Goal: Task Accomplishment & Management: Use online tool/utility

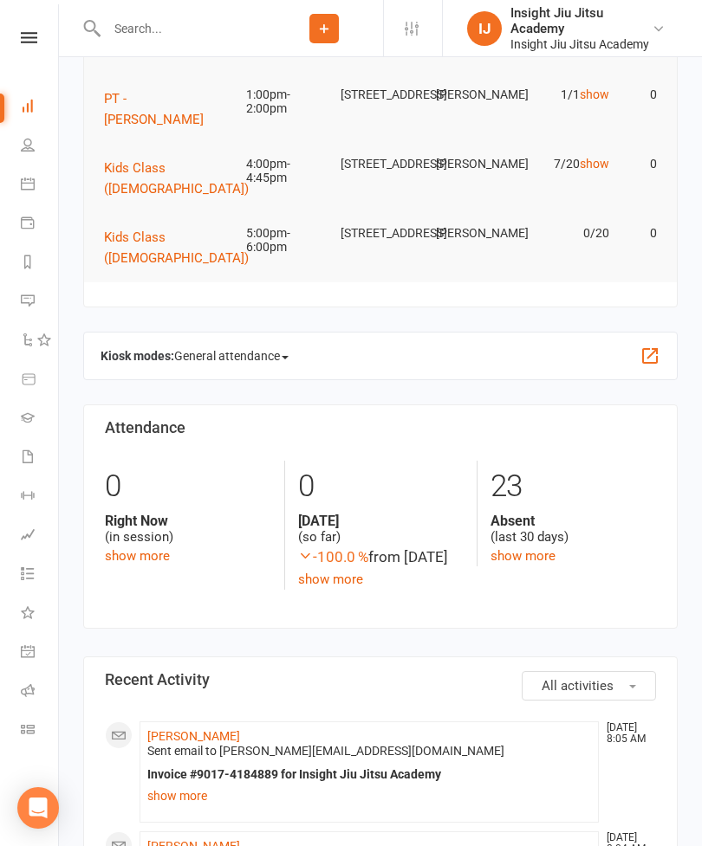
click at [32, 727] on icon at bounding box center [28, 729] width 14 height 14
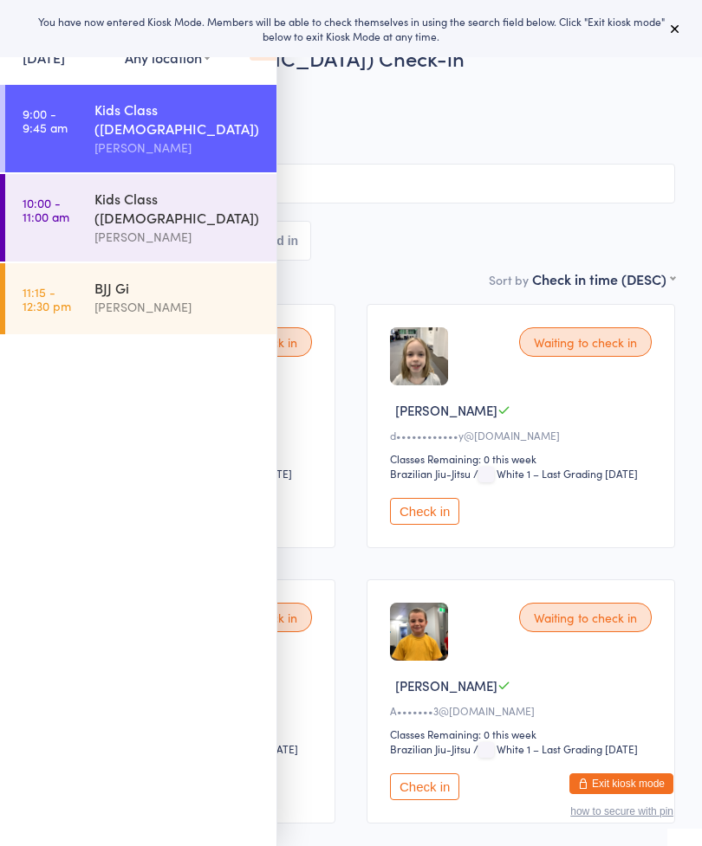
click at [681, 31] on icon at bounding box center [675, 29] width 14 height 14
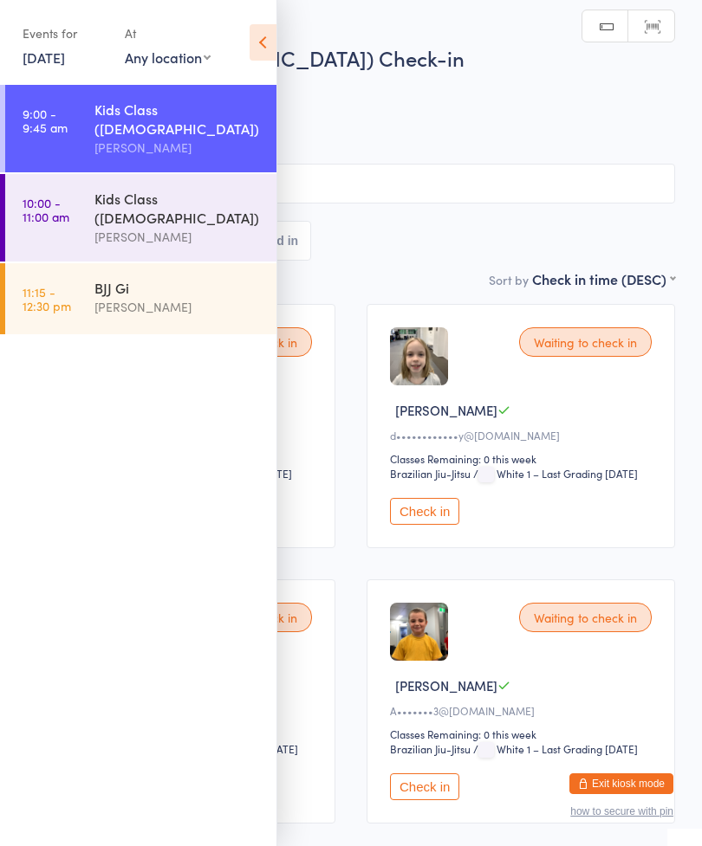
click at [256, 42] on icon at bounding box center [262, 42] width 27 height 36
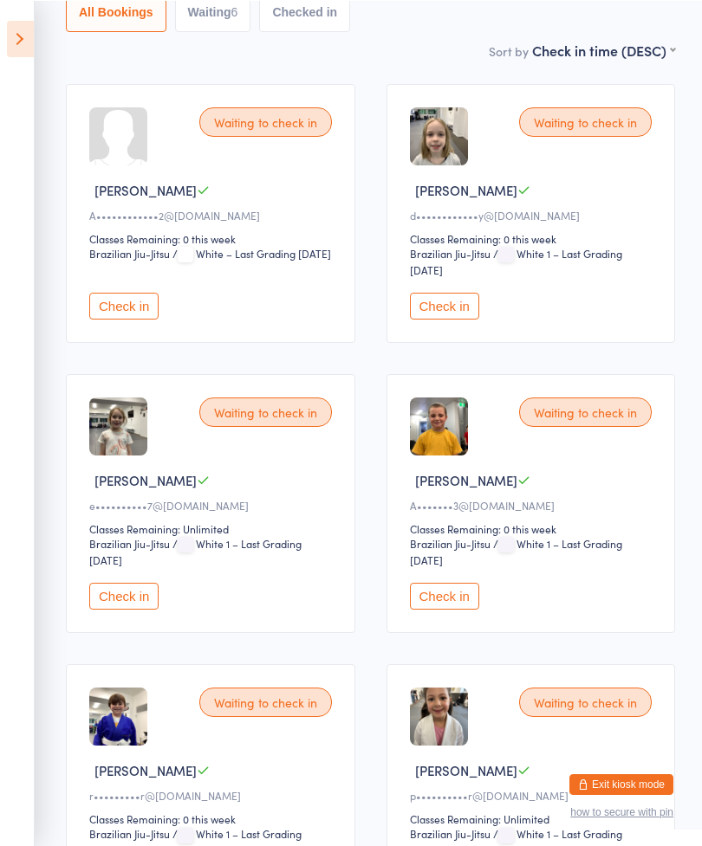
scroll to position [220, 0]
click at [463, 610] on button "Check in" at bounding box center [444, 596] width 69 height 27
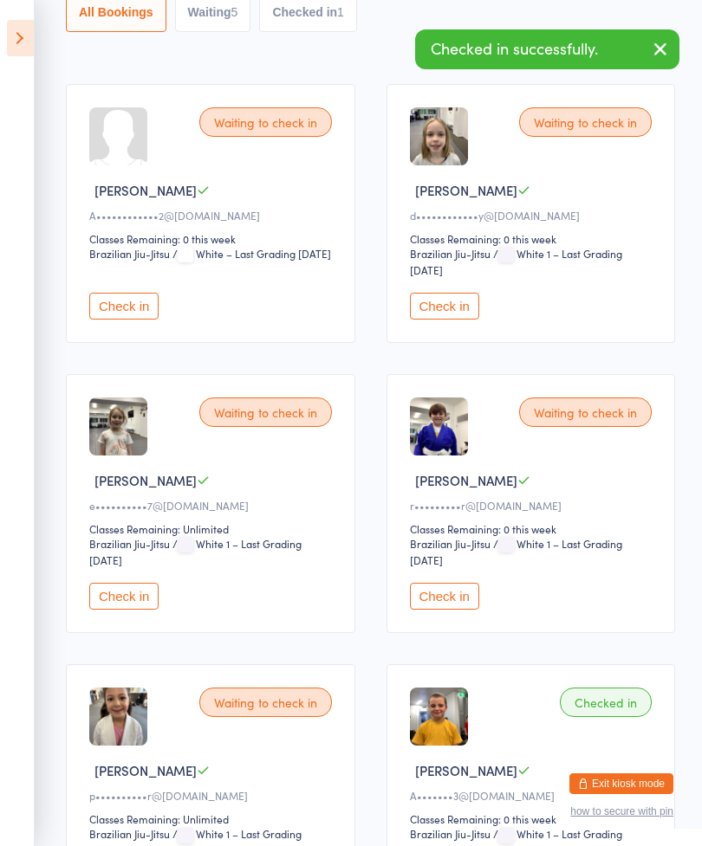
click at [443, 610] on button "Check in" at bounding box center [444, 596] width 69 height 27
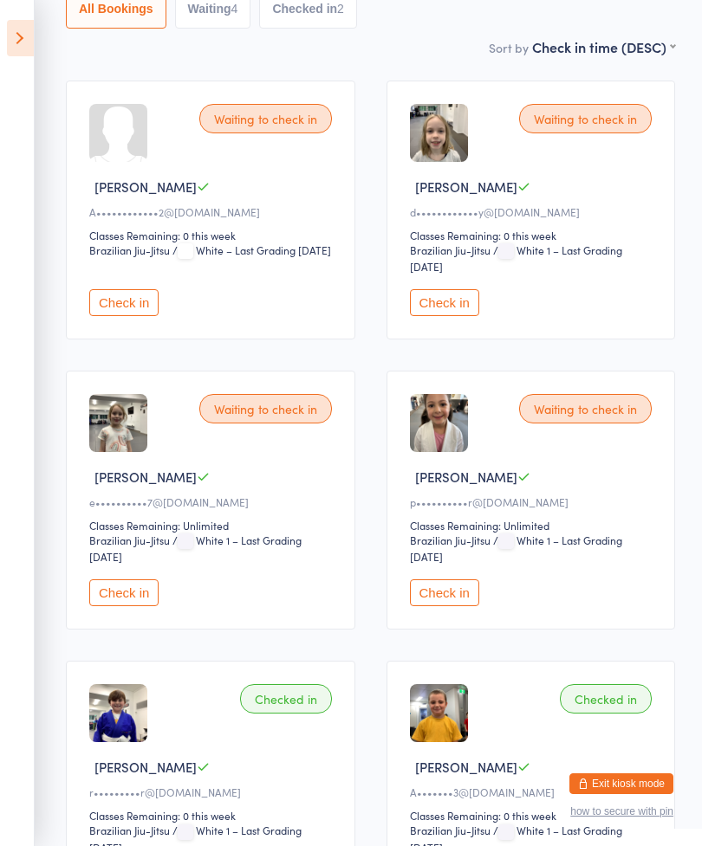
scroll to position [147, 0]
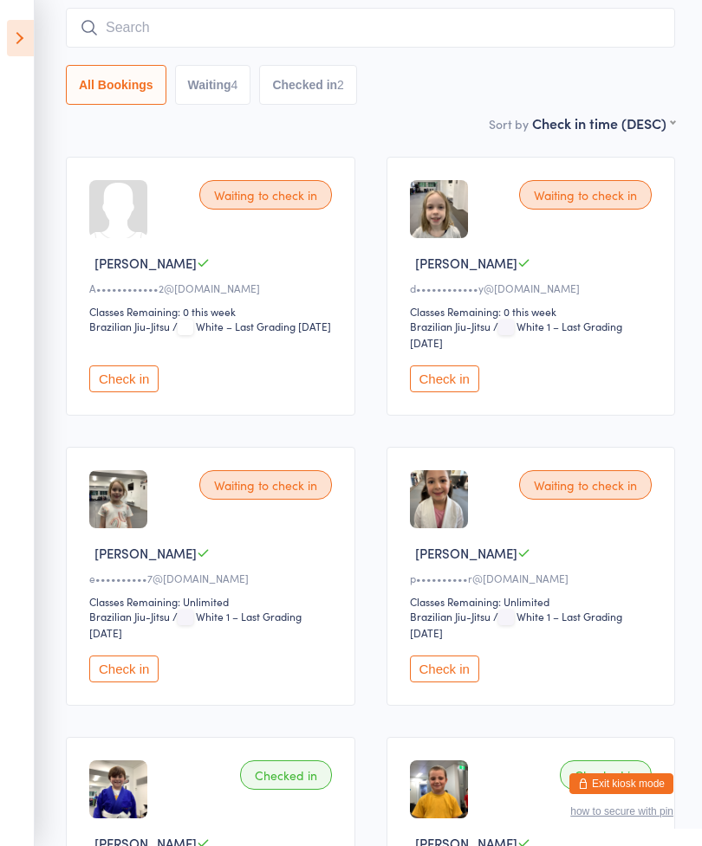
click at [142, 31] on input "search" at bounding box center [370, 28] width 609 height 40
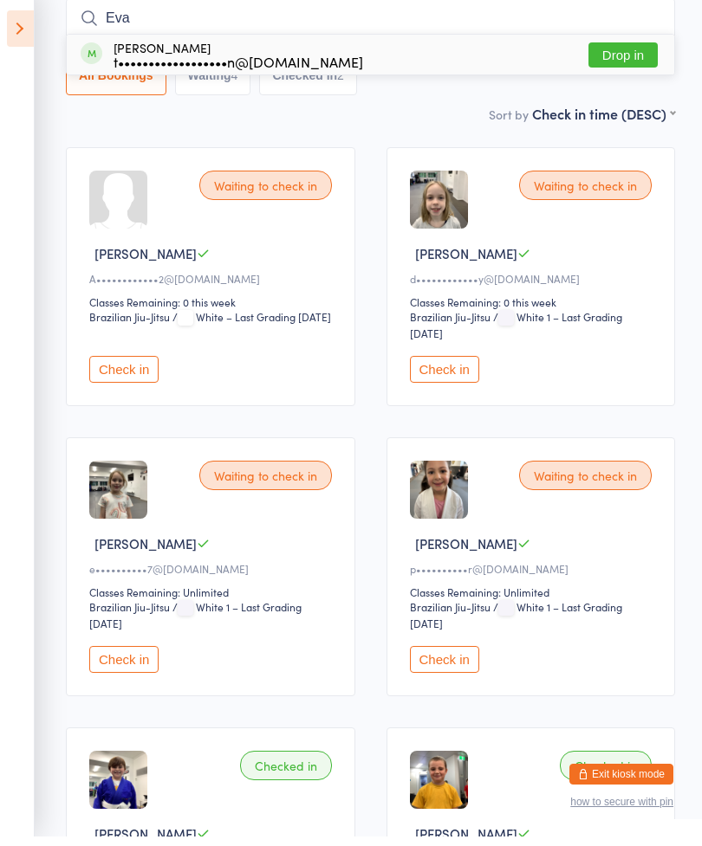
type input "Eva"
click at [91, 52] on span at bounding box center [92, 63] width 22 height 22
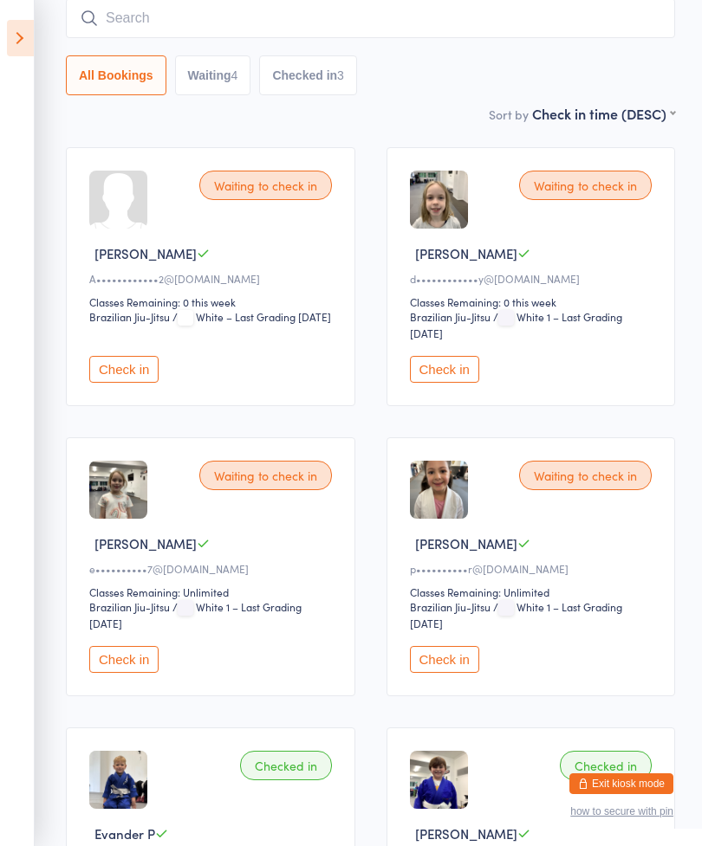
click at [133, 381] on button "Check in" at bounding box center [123, 369] width 69 height 27
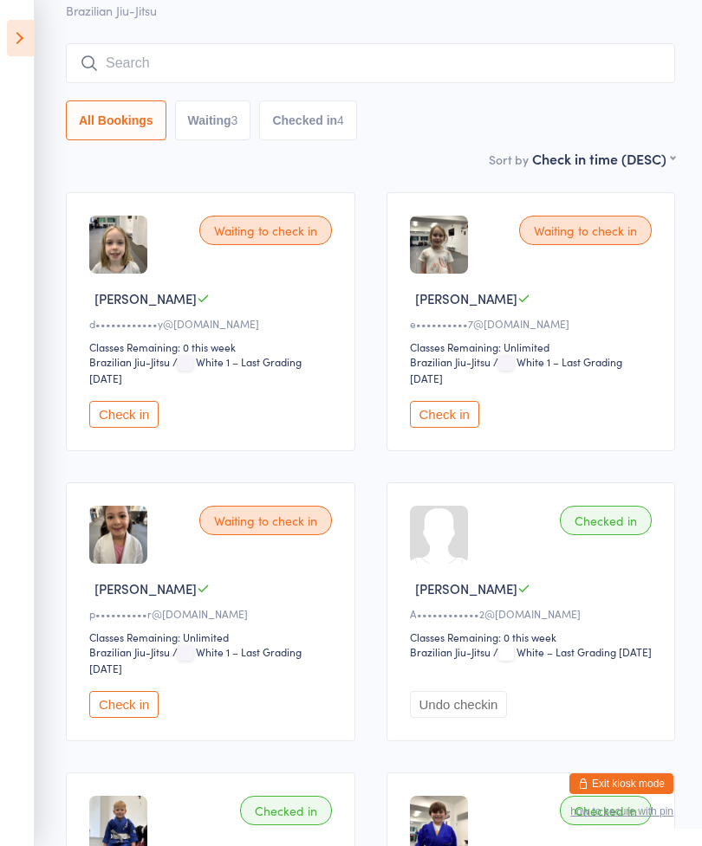
scroll to position [0, 0]
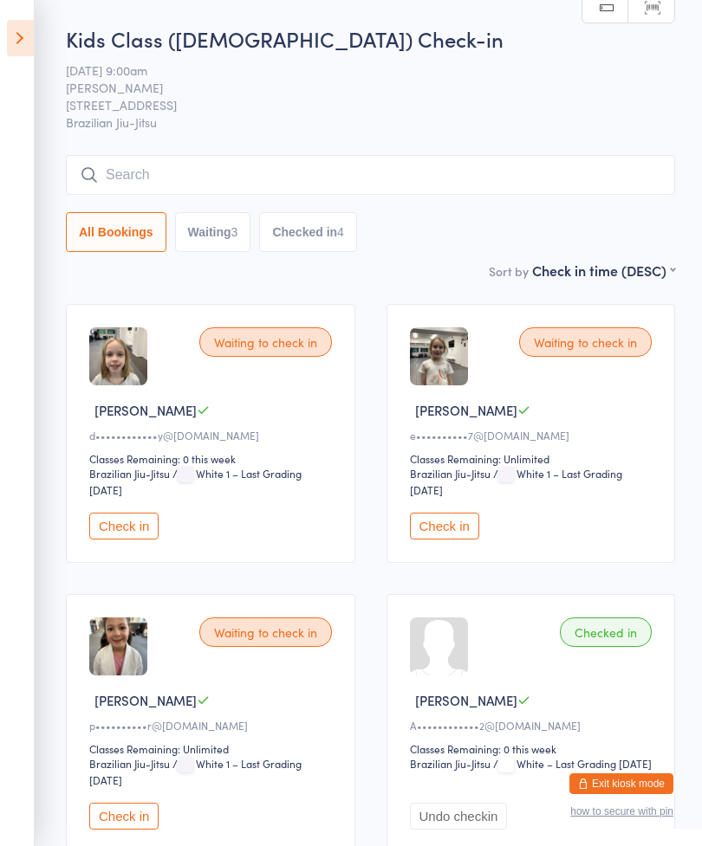
click at [553, 195] on input "search" at bounding box center [370, 175] width 609 height 40
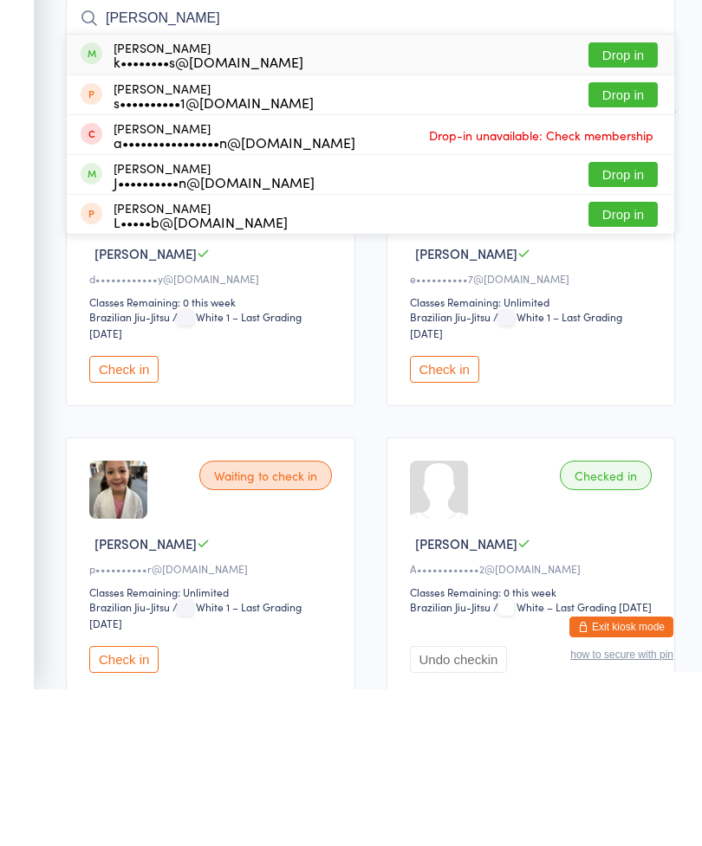
type input "[PERSON_NAME]"
click at [327, 191] on div "[PERSON_NAME] k••••••••s@[DOMAIN_NAME] Drop in" at bounding box center [370, 211] width 607 height 40
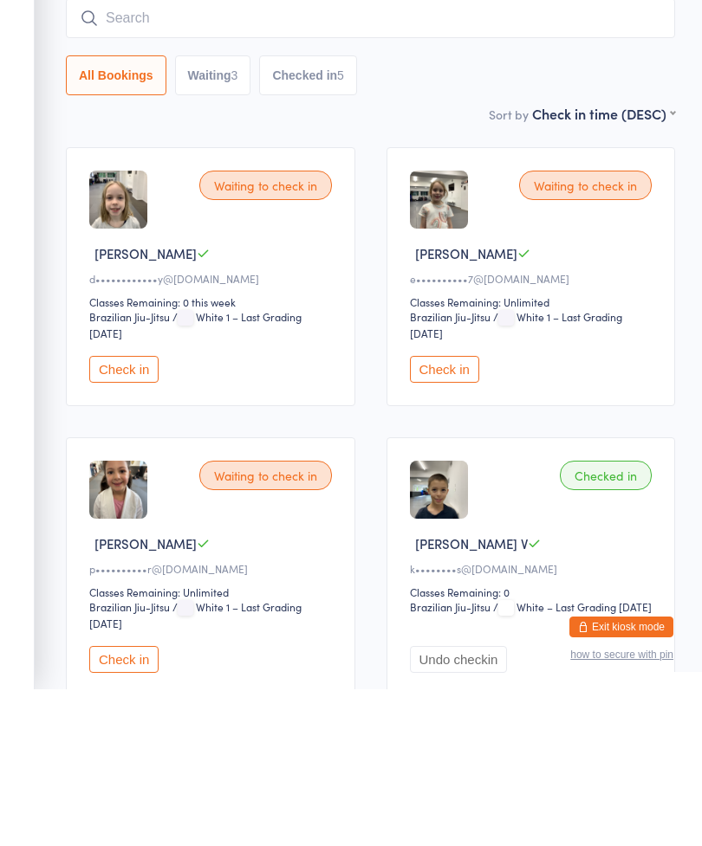
click at [441, 513] on button "Check in" at bounding box center [444, 526] width 69 height 27
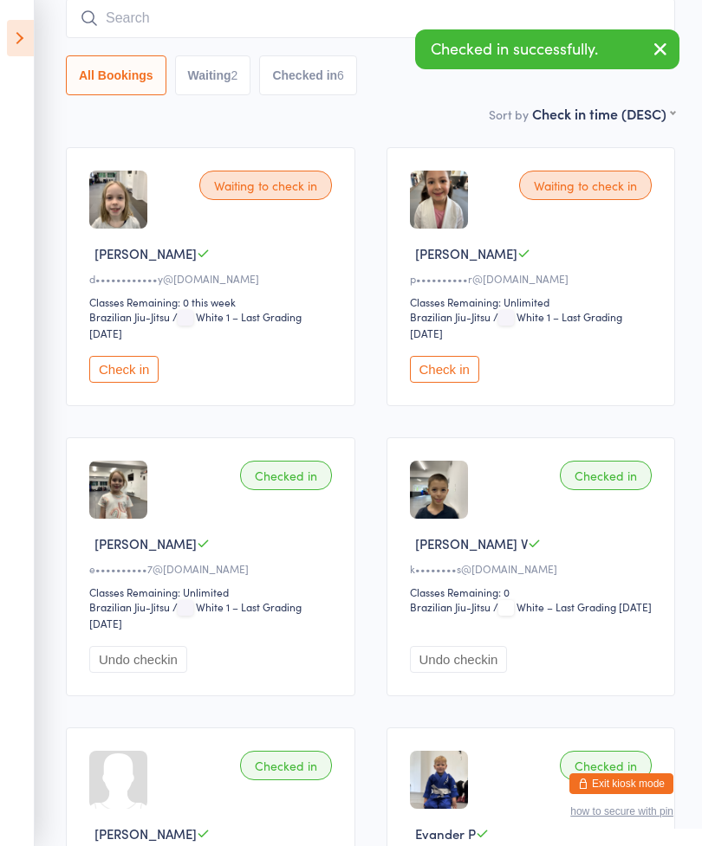
click at [414, 380] on button "Check in" at bounding box center [444, 369] width 69 height 27
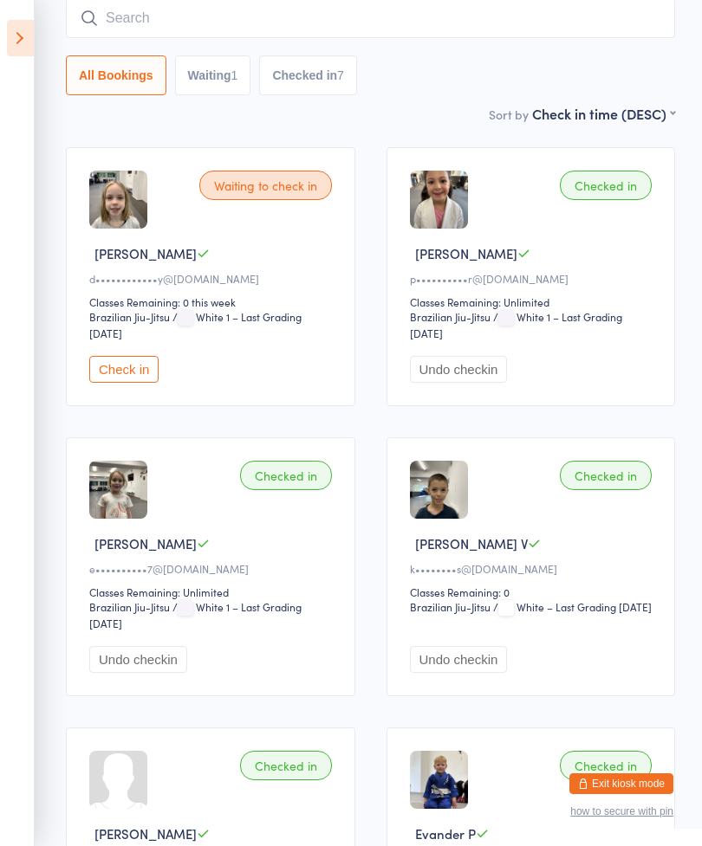
click at [149, 373] on button "Check in" at bounding box center [123, 369] width 69 height 27
click at [262, 60] on button "Checked in 8" at bounding box center [302, 75] width 98 height 40
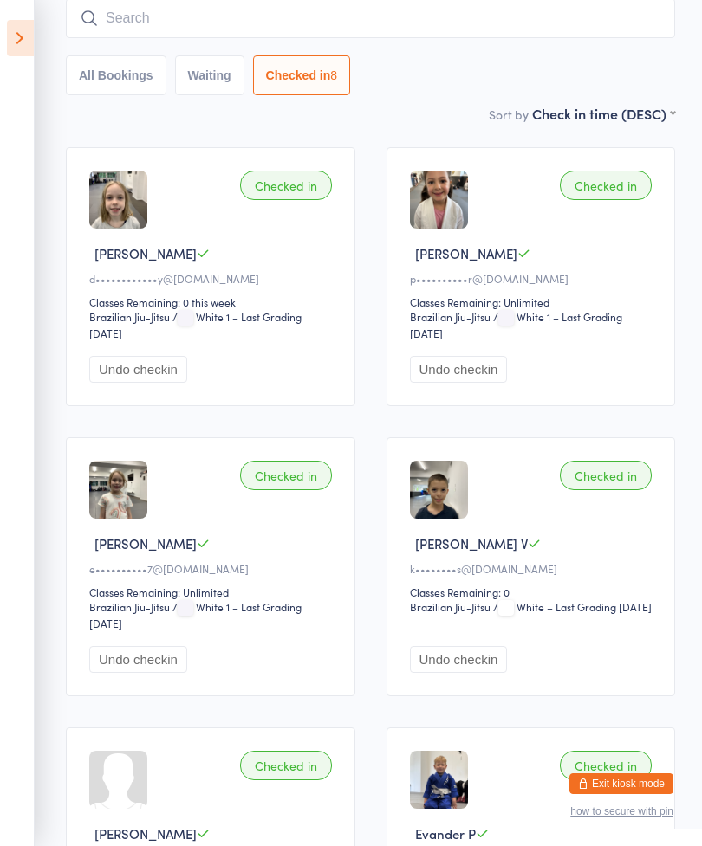
click at [295, 19] on input "search" at bounding box center [370, 18] width 609 height 40
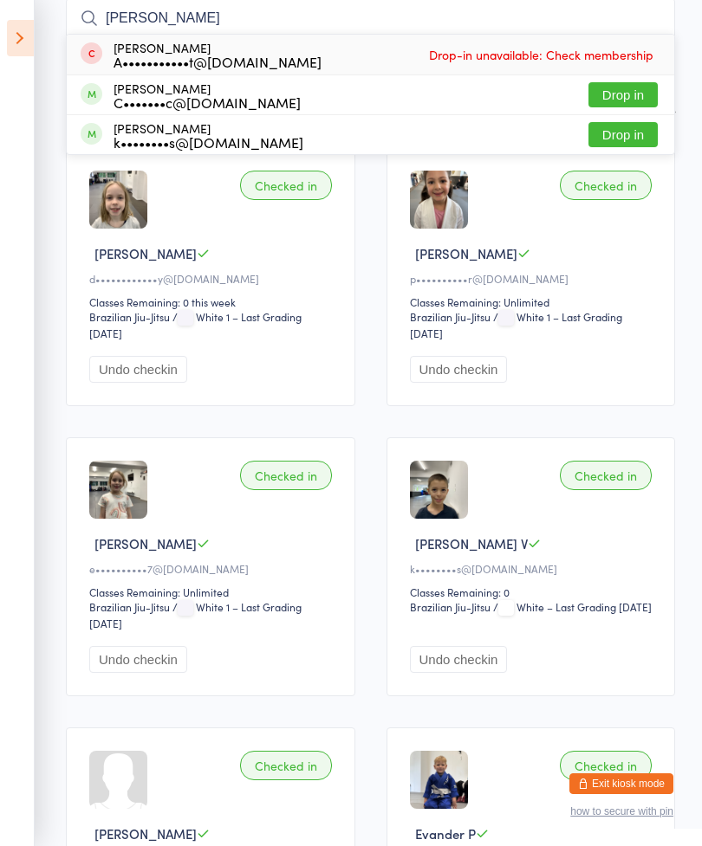
type input "[PERSON_NAME]"
click at [167, 142] on div "k••••••••s@[DOMAIN_NAME]" at bounding box center [208, 142] width 190 height 14
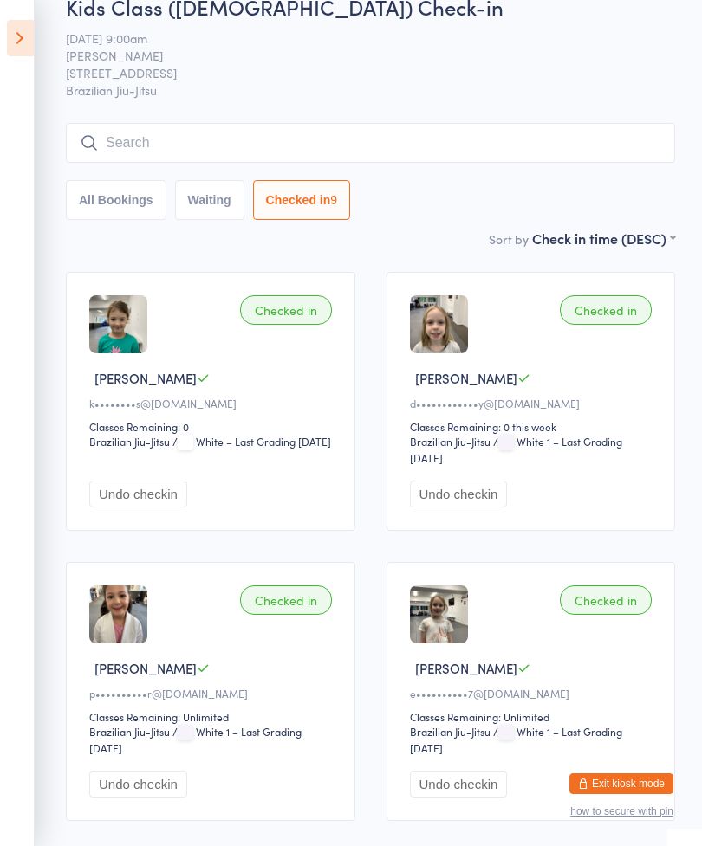
scroll to position [0, 0]
